Goal: Information Seeking & Learning: Learn about a topic

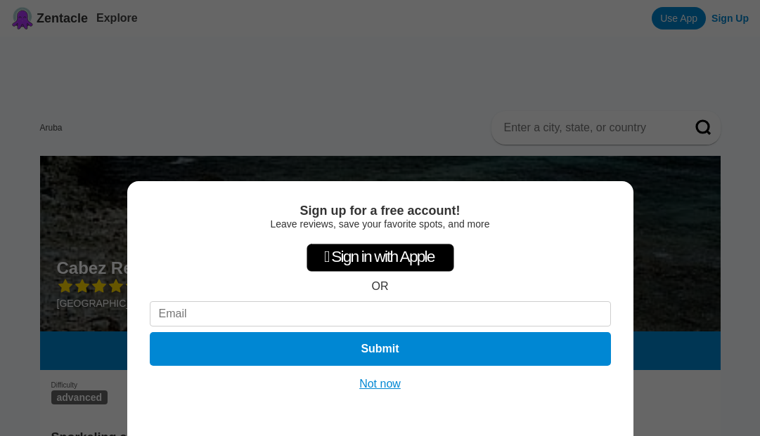
click at [533, 48] on div "Sign up for a free account! Leave reviews, save your favorite spots, and more …" at bounding box center [380, 218] width 760 height 436
click at [392, 381] on button "Not now" at bounding box center [380, 384] width 50 height 14
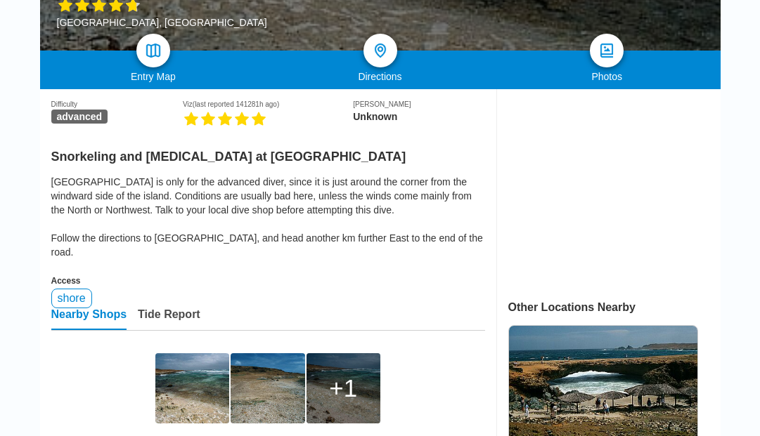
scroll to position [309, 0]
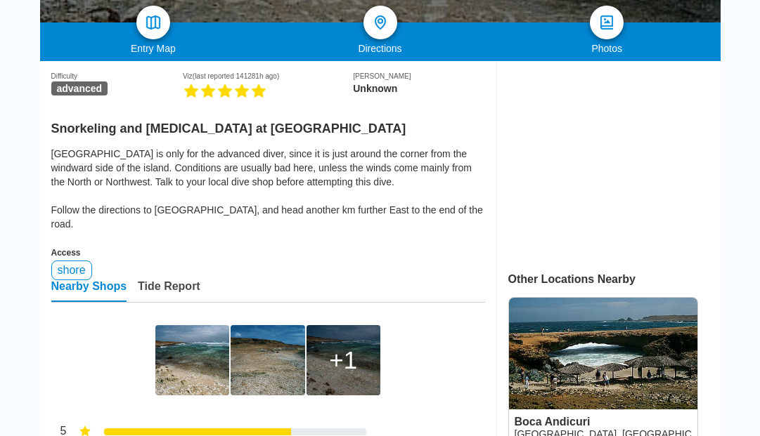
click at [345, 348] on div "1" at bounding box center [343, 360] width 28 height 28
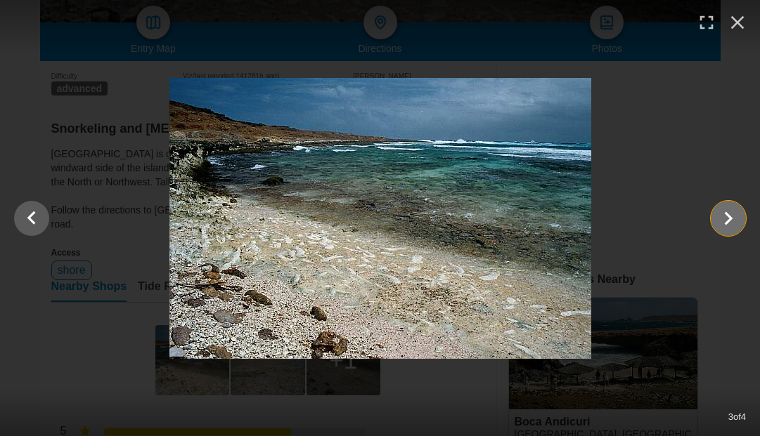
click at [730, 224] on icon "Show slide 4 of 4" at bounding box center [728, 219] width 27 height 34
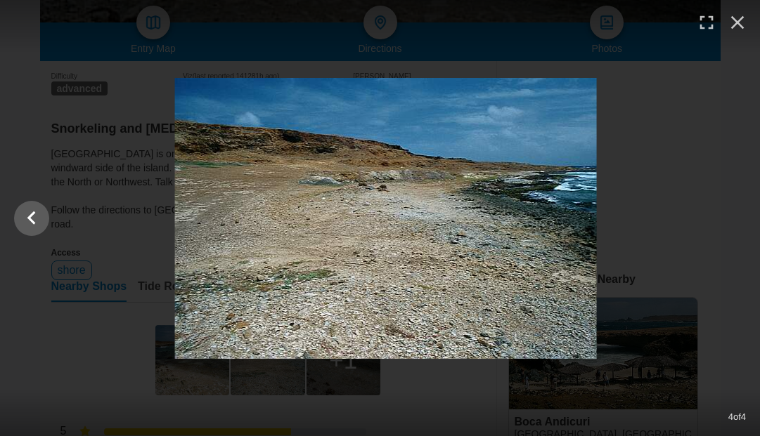
click at [730, 224] on div at bounding box center [386, 218] width 760 height 281
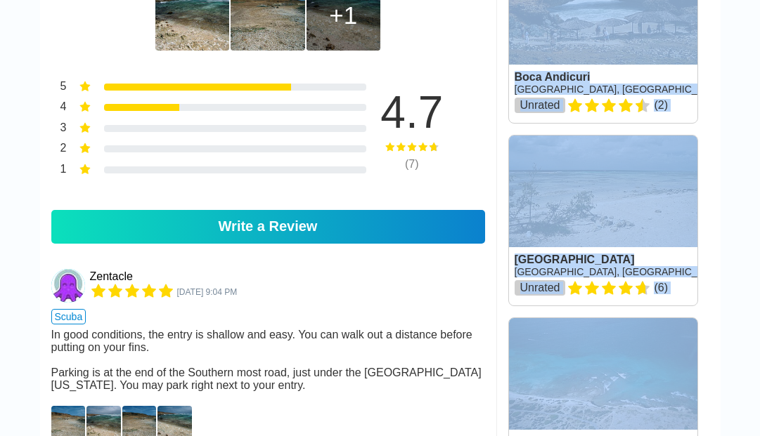
scroll to position [871, 0]
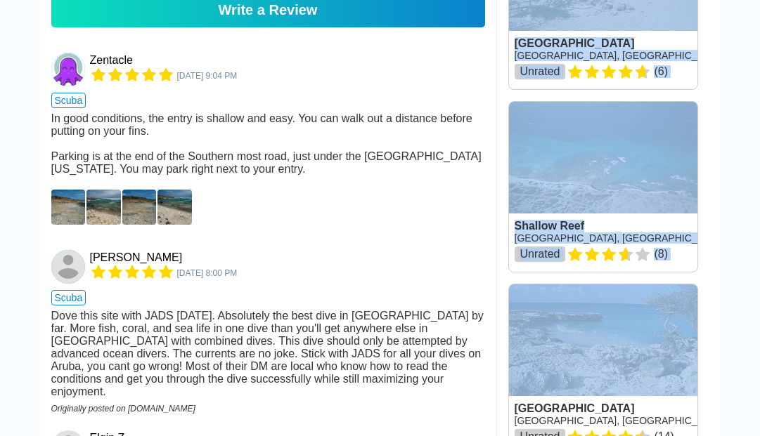
drag, startPoint x: 708, startPoint y: 276, endPoint x: 734, endPoint y: 350, distance: 78.2
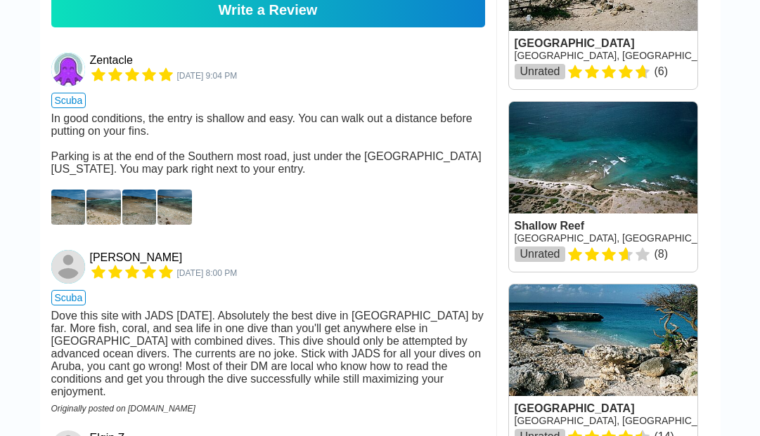
click at [323, 342] on div "Dove this site with JADS [DATE]. Absolutely the best dive in [GEOGRAPHIC_DATA] …" at bounding box center [268, 354] width 434 height 89
click at [90, 346] on div "Dove this site with JADS [DATE]. Absolutely the best dive in [GEOGRAPHIC_DATA] …" at bounding box center [268, 354] width 434 height 89
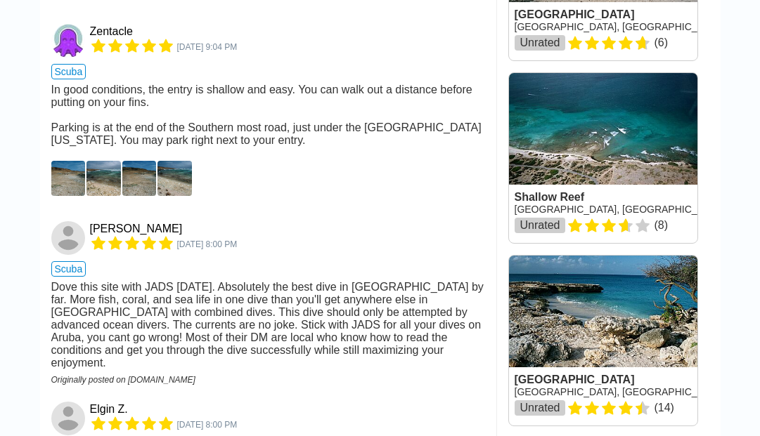
click at [152, 310] on div "Dove this site with JADS [DATE]. Absolutely the best dive in [GEOGRAPHIC_DATA] …" at bounding box center [268, 325] width 434 height 89
drag, startPoint x: 167, startPoint y: 310, endPoint x: 195, endPoint y: 310, distance: 27.4
click at [195, 310] on div "Dove this site with JADS [DATE]. Absolutely the best dive in [GEOGRAPHIC_DATA] …" at bounding box center [268, 325] width 434 height 89
copy div "JADS"
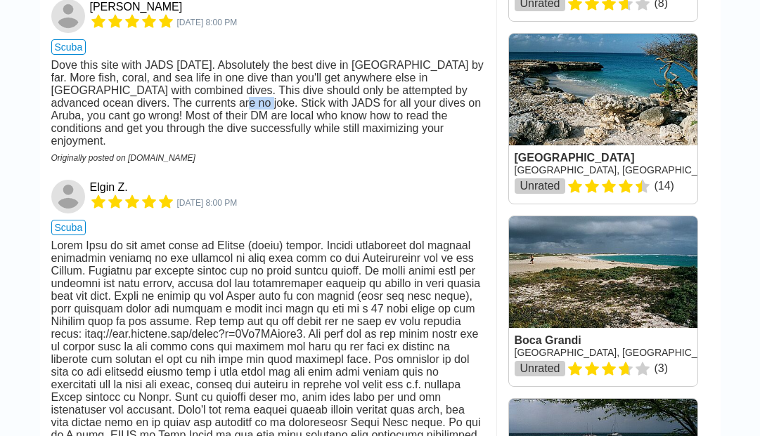
scroll to position [1124, 0]
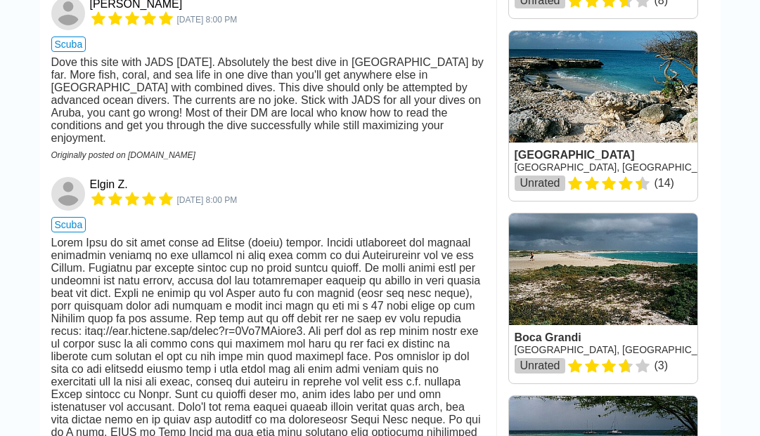
click at [170, 328] on div at bounding box center [268, 395] width 434 height 316
drag, startPoint x: 52, startPoint y: 302, endPoint x: 300, endPoint y: 302, distance: 248.1
click at [300, 302] on div at bounding box center [268, 395] width 434 height 316
copy div "[URL][DOMAIN_NAME]"
click at [349, 259] on div at bounding box center [268, 395] width 434 height 316
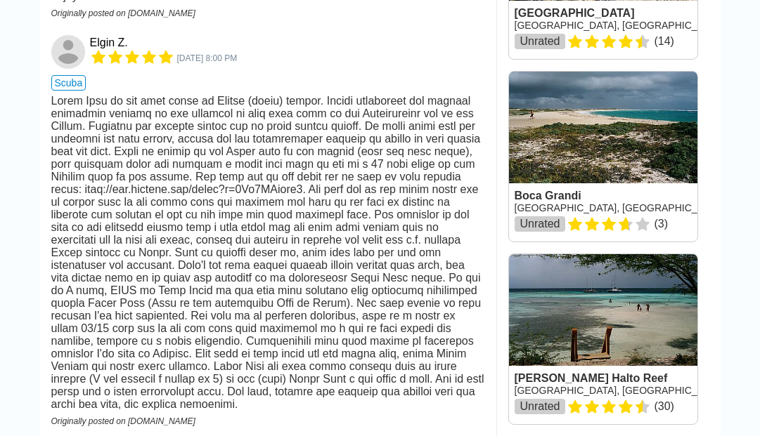
scroll to position [1265, 0]
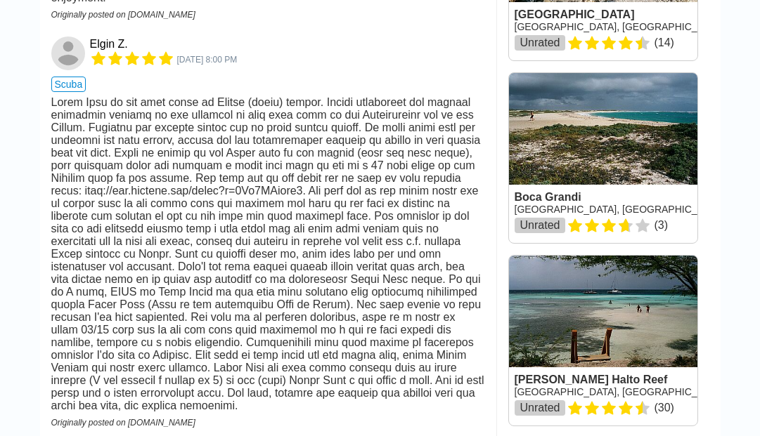
click at [148, 418] on div "Originally posted on [DOMAIN_NAME]" at bounding box center [268, 423] width 434 height 10
click at [259, 418] on div "Originally posted on [DOMAIN_NAME]" at bounding box center [268, 423] width 434 height 10
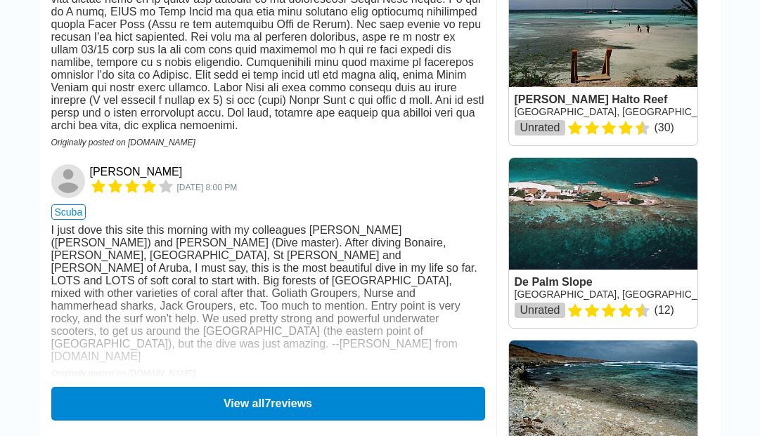
scroll to position [1546, 0]
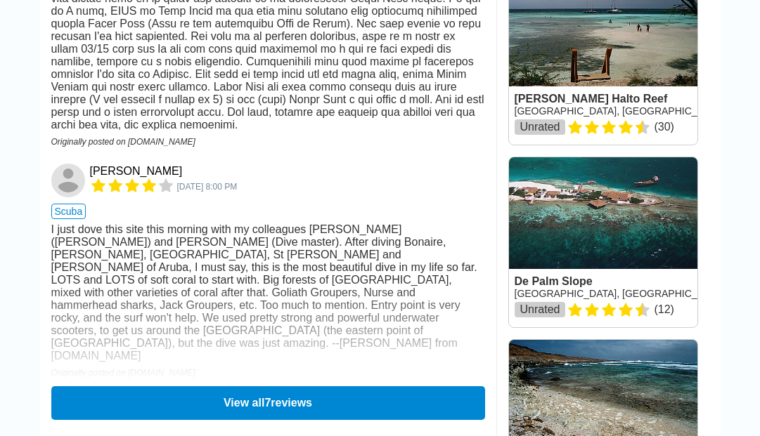
click at [167, 273] on div "I just dove this site this morning with my colleagues [PERSON_NAME] ([PERSON_NA…" at bounding box center [268, 292] width 434 height 139
click at [178, 396] on button "View all 7 reviews" at bounding box center [267, 403] width 442 height 34
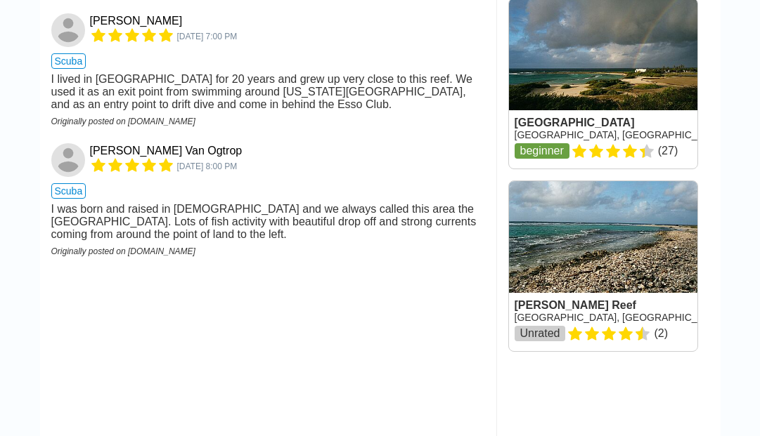
scroll to position [2080, 0]
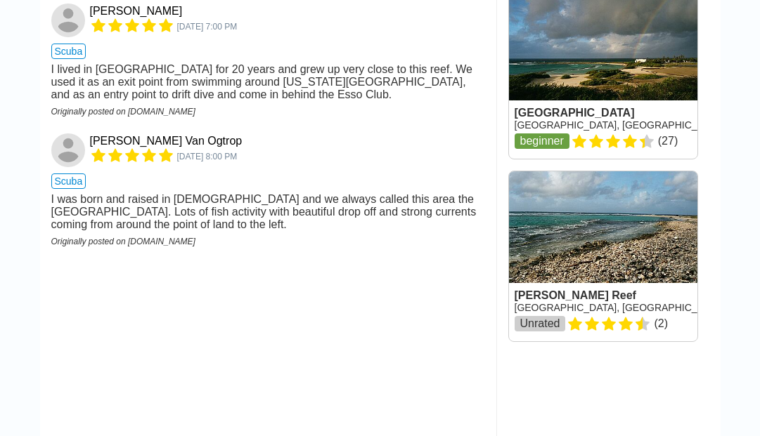
drag, startPoint x: 349, startPoint y: 377, endPoint x: 337, endPoint y: 207, distance: 169.8
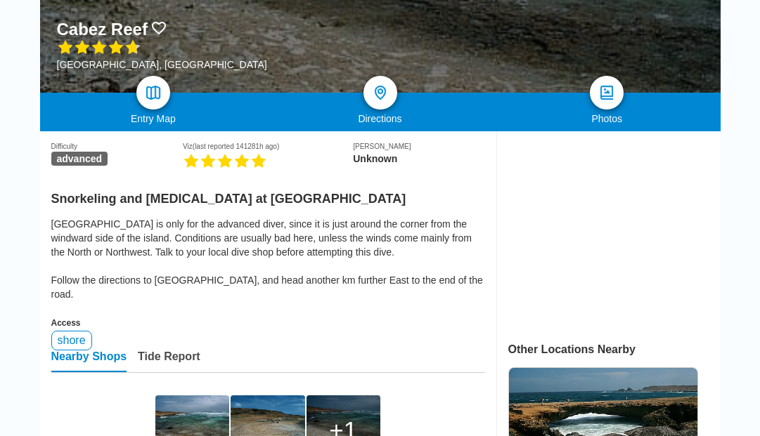
scroll to position [451, 0]
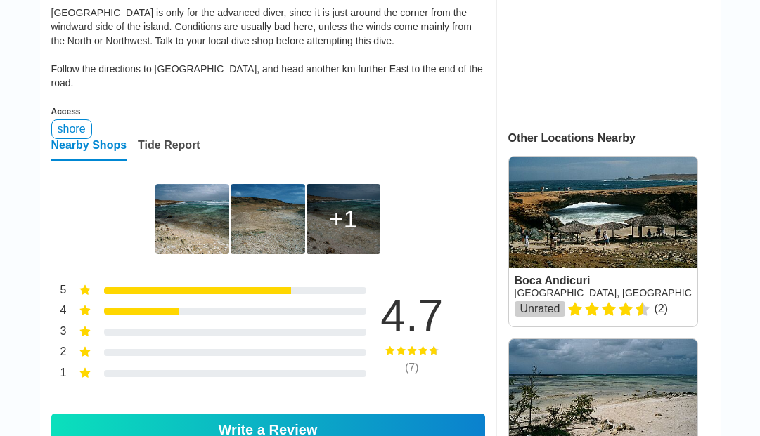
drag, startPoint x: 337, startPoint y: 207, endPoint x: 278, endPoint y: 101, distance: 122.4
click at [342, 205] on div "1" at bounding box center [343, 219] width 28 height 28
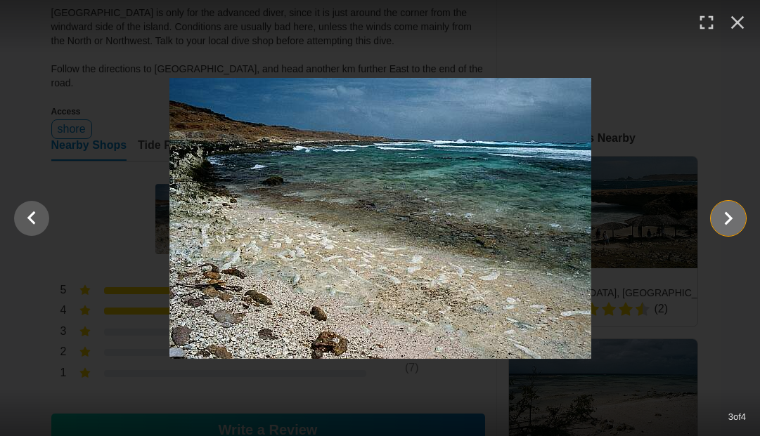
click at [726, 214] on icon "Show slide 4 of 4" at bounding box center [729, 218] width 8 height 13
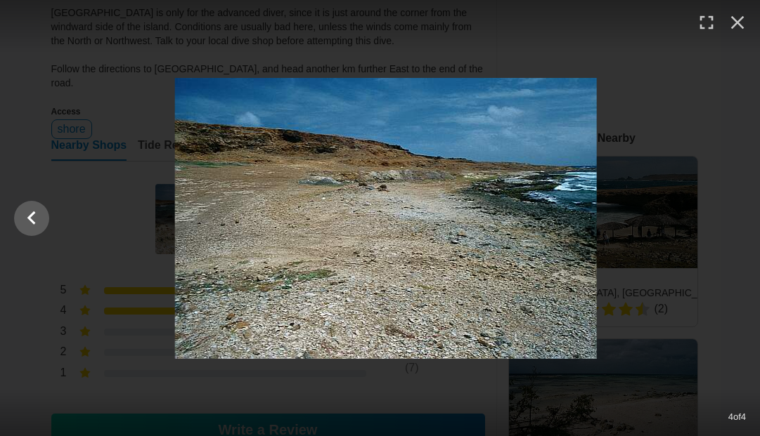
click at [726, 214] on div at bounding box center [386, 218] width 760 height 281
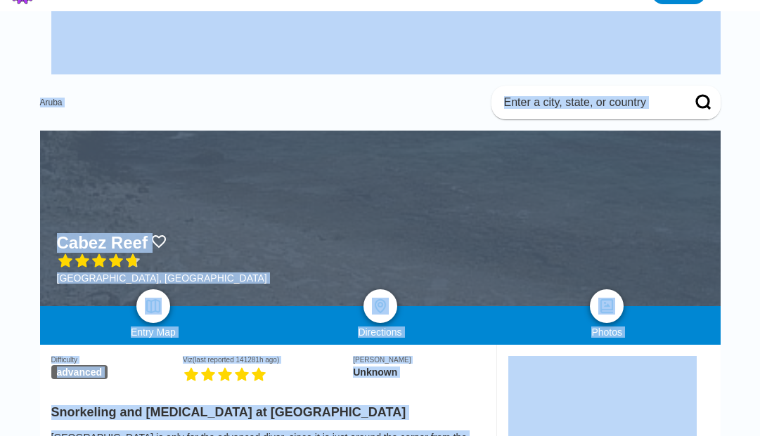
scroll to position [0, 0]
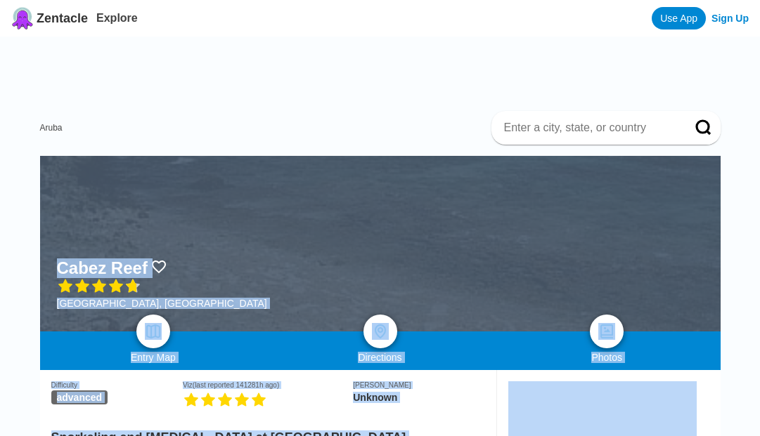
drag, startPoint x: 716, startPoint y: 136, endPoint x: 684, endPoint y: 149, distance: 35.0
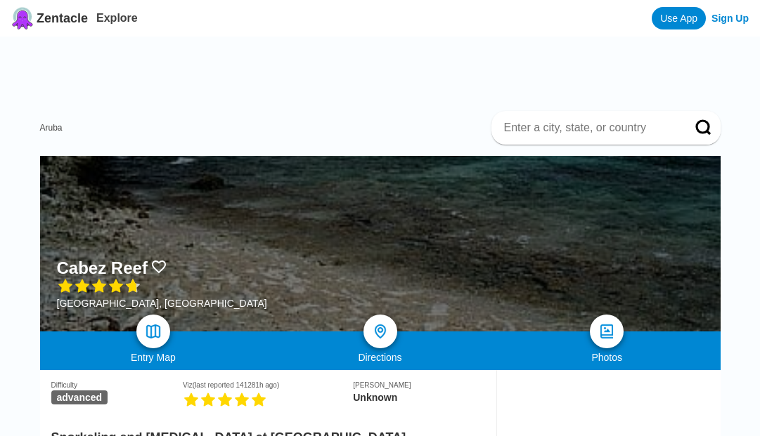
click at [353, 132] on div "Aruba" at bounding box center [380, 128] width 680 height 34
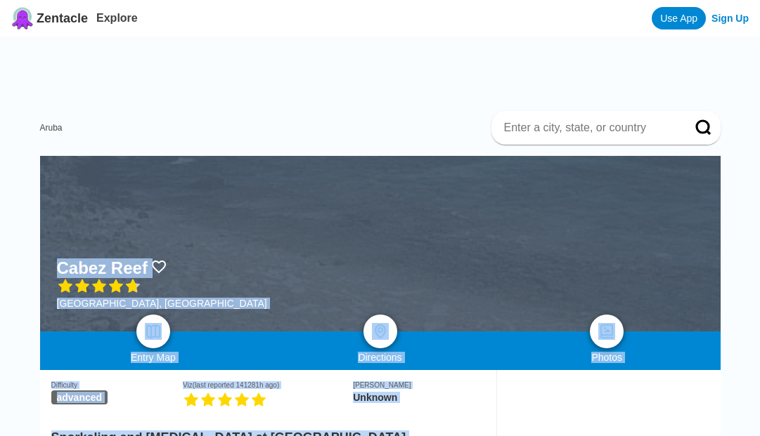
scroll to position [354, 0]
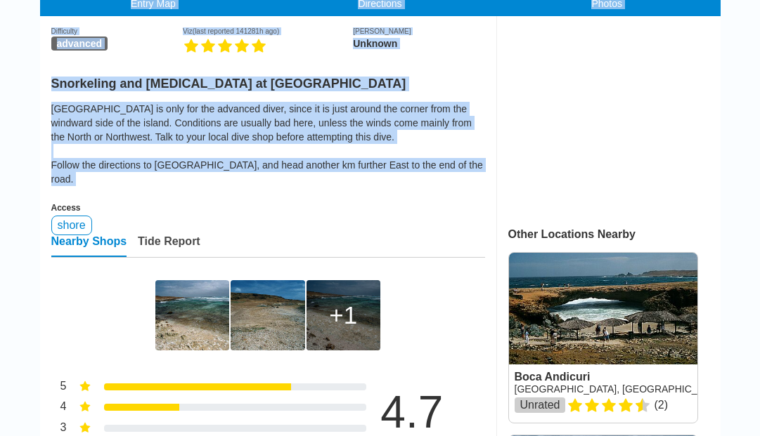
drag, startPoint x: 14, startPoint y: 361, endPoint x: 13, endPoint y: 185, distance: 175.7
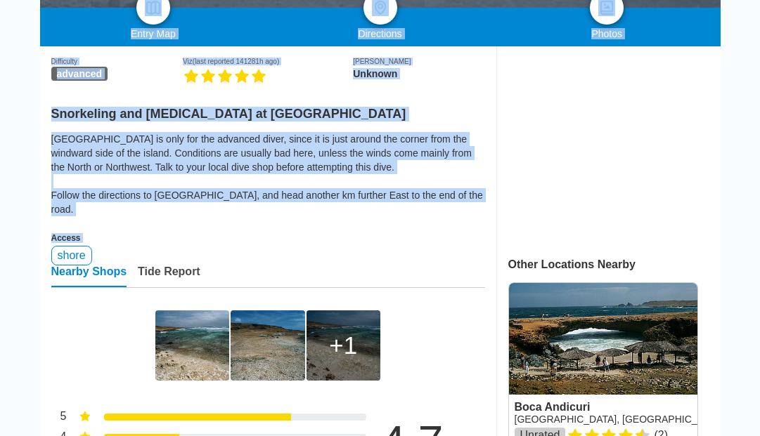
scroll to position [0, 0]
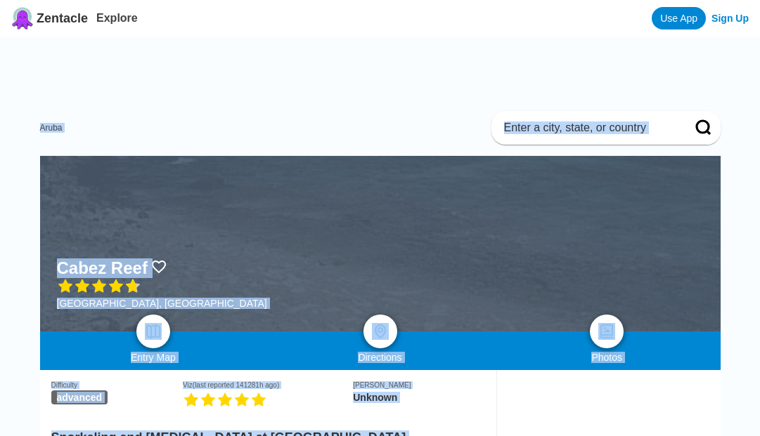
drag, startPoint x: 13, startPoint y: 212, endPoint x: -10, endPoint y: 123, distance: 92.0
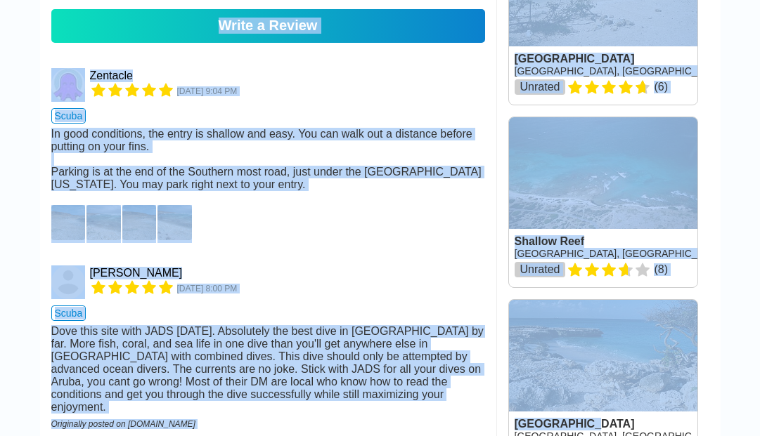
scroll to position [925, 0]
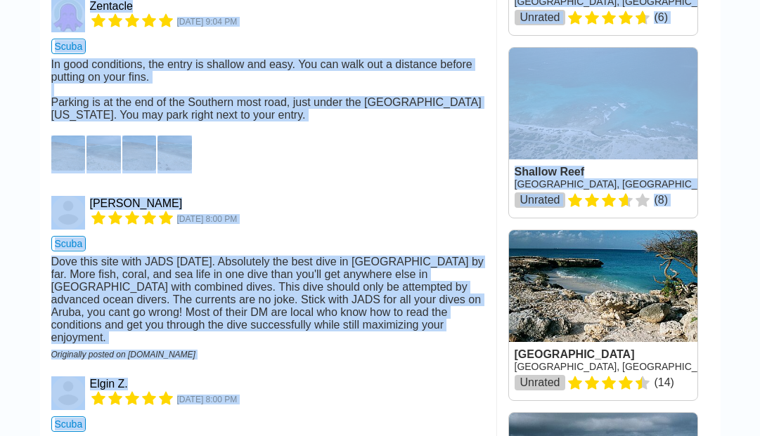
drag, startPoint x: 734, startPoint y: 209, endPoint x: 723, endPoint y: 229, distance: 22.7
click at [723, 229] on main "Aruba [GEOGRAPHIC_DATA], [GEOGRAPHIC_DATA] Entry Map Directions Photos Difficul…" at bounding box center [380, 404] width 760 height 2584
click at [730, 202] on main "Aruba [GEOGRAPHIC_DATA], [GEOGRAPHIC_DATA] Entry Map Directions Photos Difficul…" at bounding box center [380, 404] width 760 height 2584
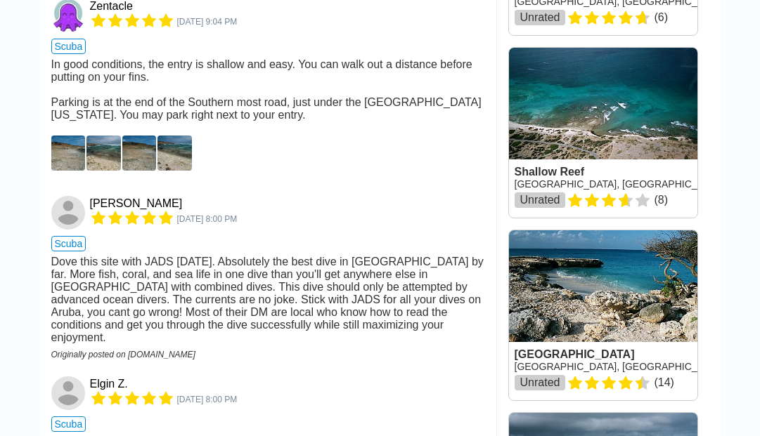
click at [727, 198] on main "Aruba [GEOGRAPHIC_DATA], [GEOGRAPHIC_DATA] Entry Map Directions Photos Difficul…" at bounding box center [380, 404] width 760 height 2584
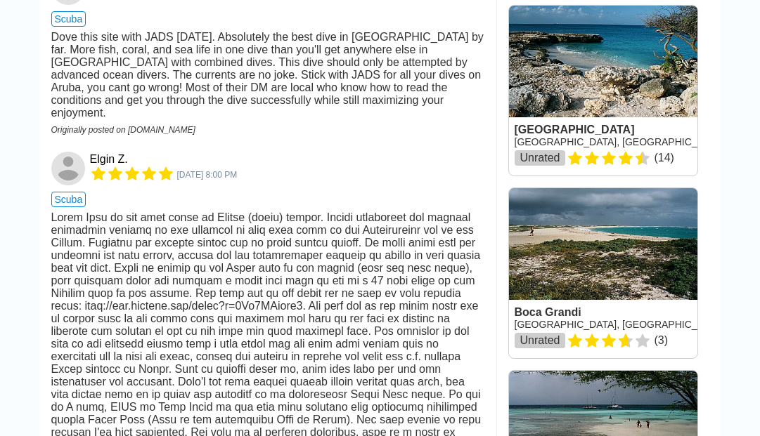
scroll to position [1122, 0]
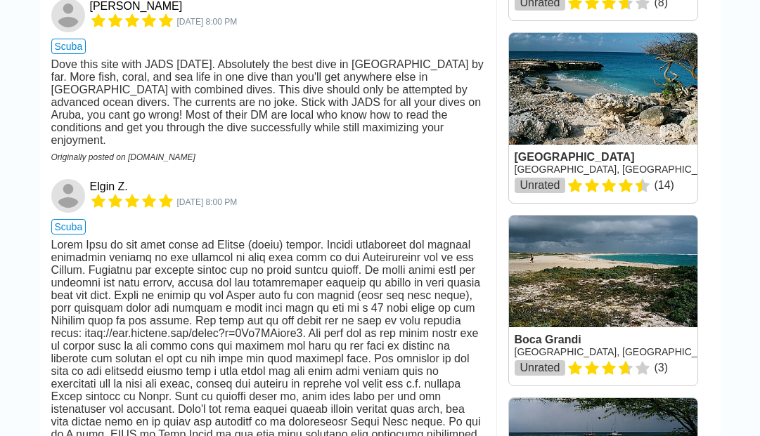
click at [248, 278] on div at bounding box center [268, 397] width 434 height 316
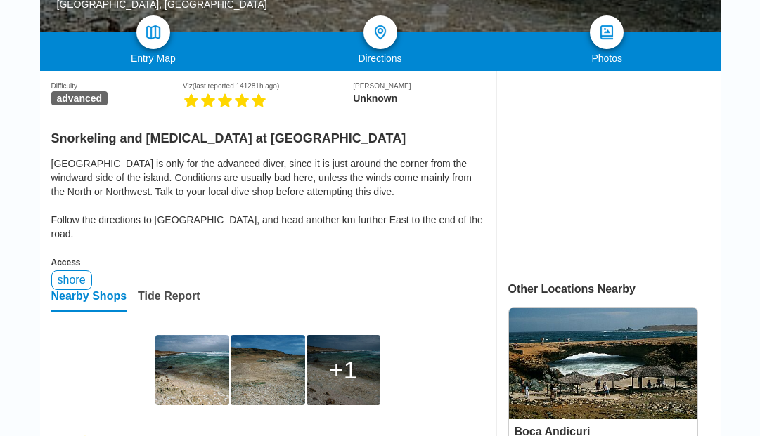
scroll to position [280, 0]
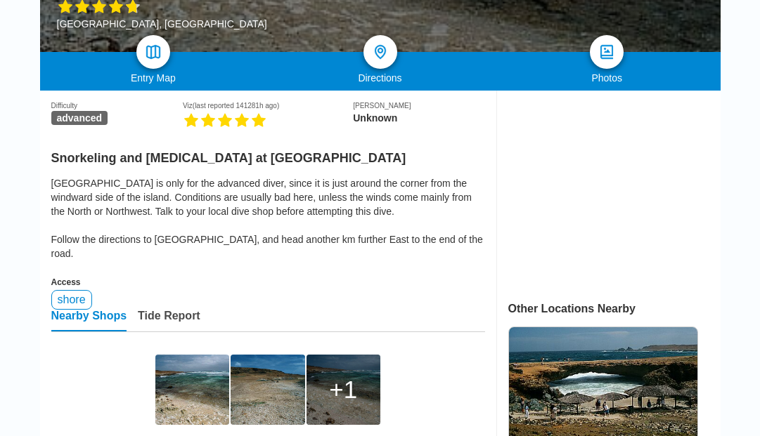
click at [354, 193] on div "[GEOGRAPHIC_DATA] is only for the advanced diver, since it is just around the c…" at bounding box center [268, 218] width 434 height 84
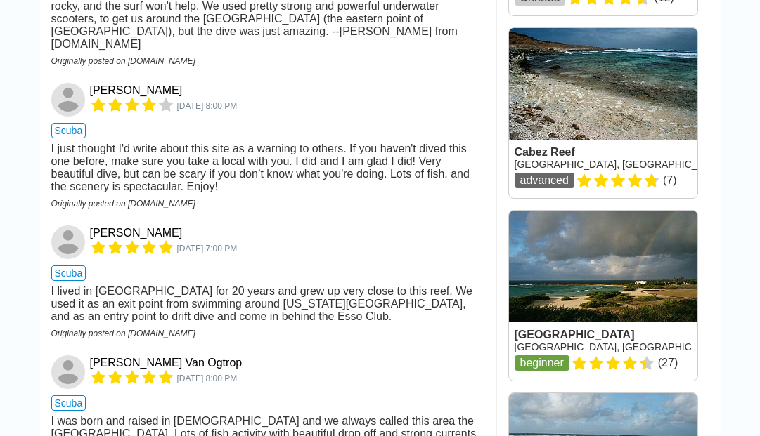
scroll to position [1767, 0]
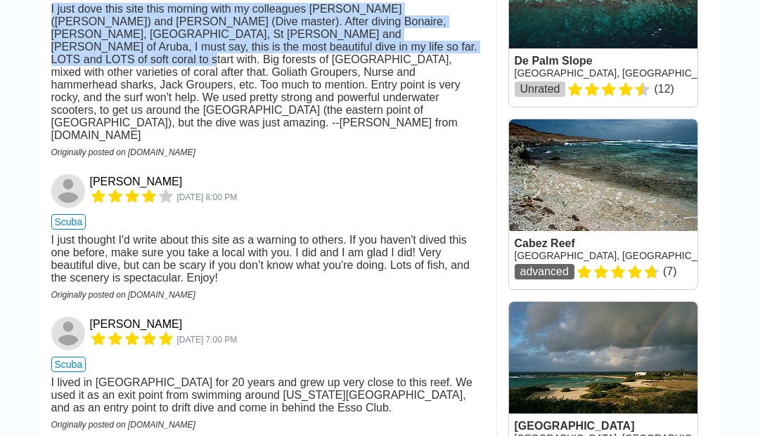
drag, startPoint x: 356, startPoint y: 266, endPoint x: 363, endPoint y: 89, distance: 176.6
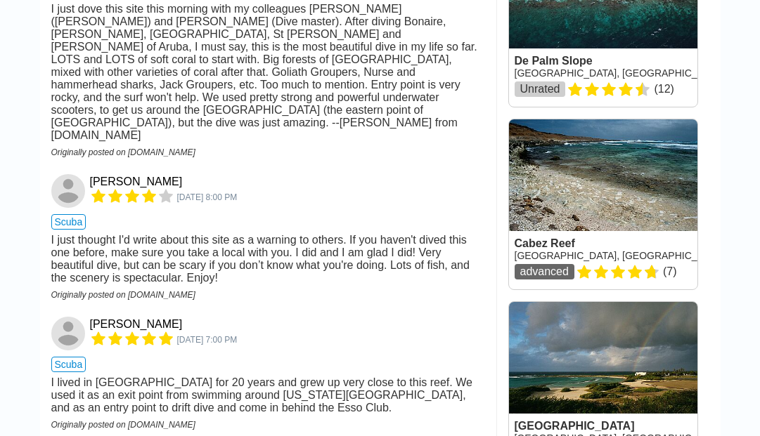
click at [342, 317] on div "[PERSON_NAME] [DATE] 7:00 PM" at bounding box center [268, 335] width 434 height 36
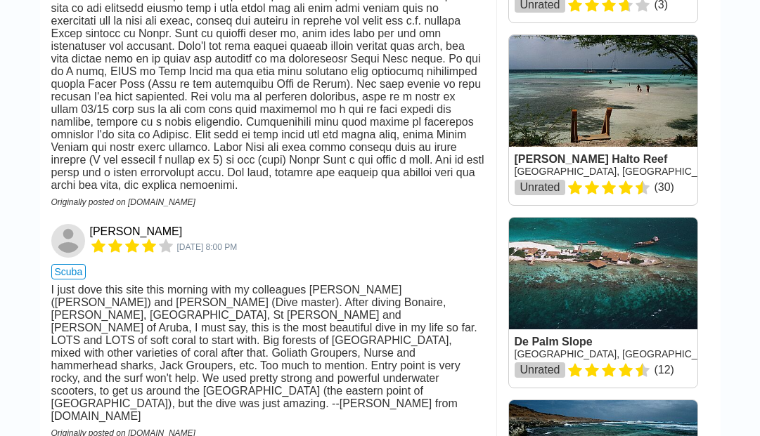
scroll to position [1458, 0]
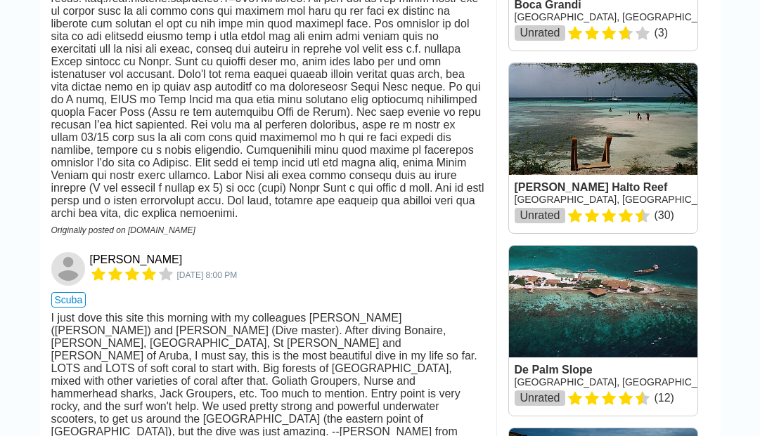
click at [306, 196] on div "Elgin Z. [DATE] 8:00 PM scuba" at bounding box center [268, 35] width 434 height 382
click at [330, 258] on div "[PERSON_NAME] [DATE] 8:00 PM" at bounding box center [268, 270] width 434 height 36
